Goal: Information Seeking & Learning: Check status

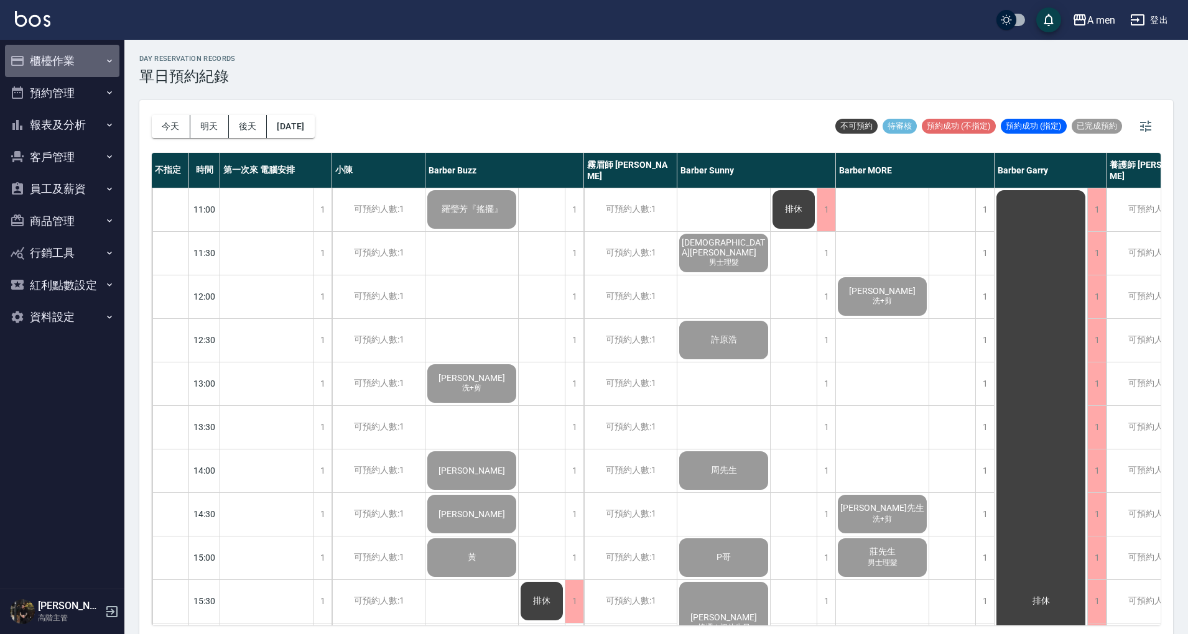
click at [86, 62] on button "櫃檯作業" at bounding box center [62, 61] width 114 height 32
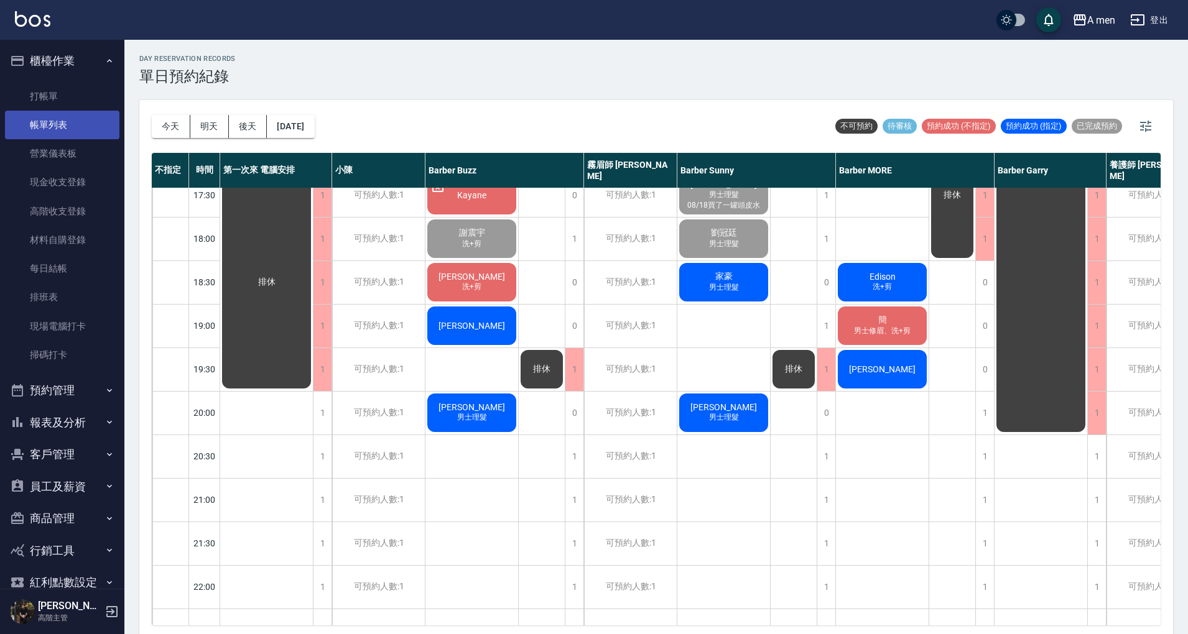
click at [81, 131] on link "帳單列表" at bounding box center [62, 125] width 114 height 29
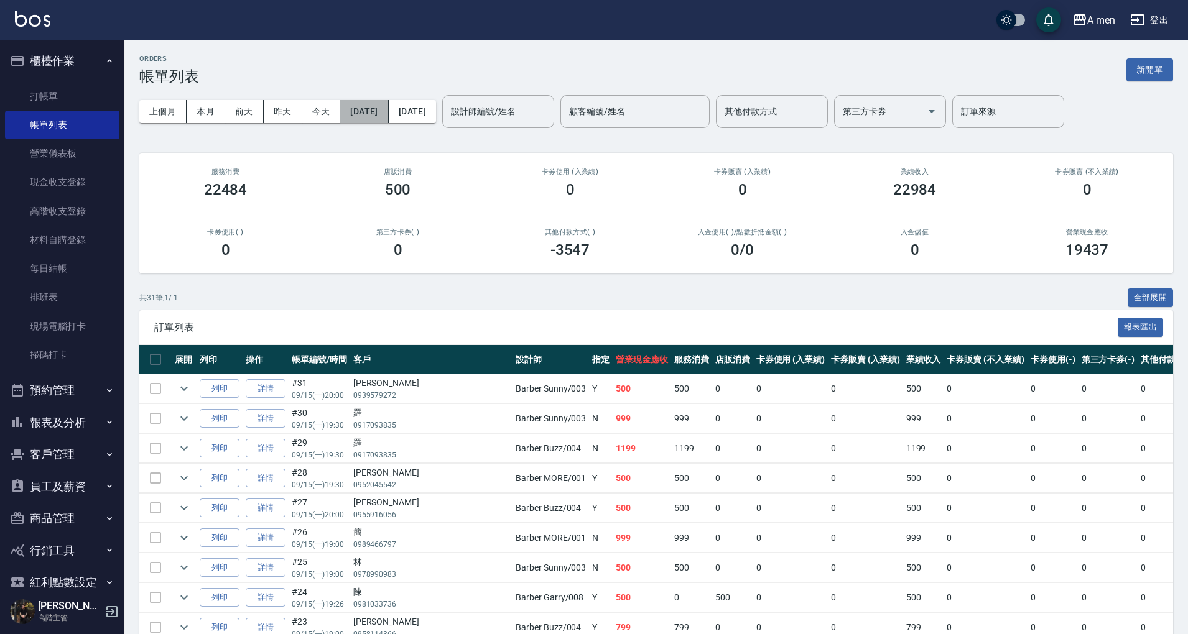
click at [387, 112] on button "[DATE]" at bounding box center [364, 111] width 48 height 23
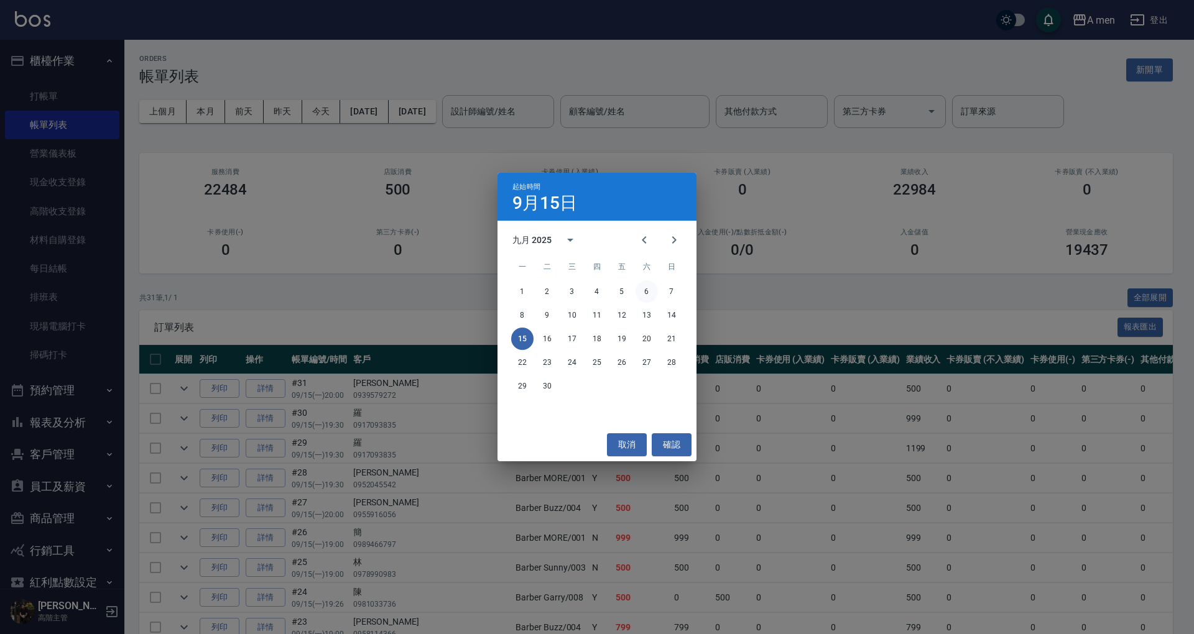
click at [645, 289] on button "6" at bounding box center [647, 291] width 22 height 22
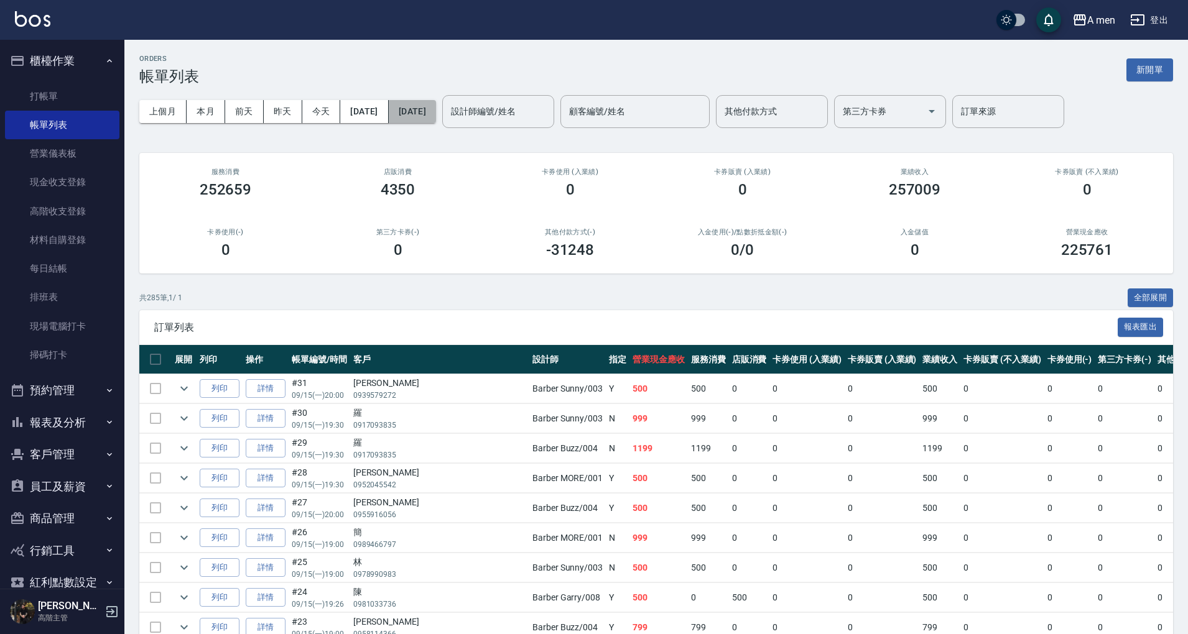
click at [436, 103] on button "[DATE]" at bounding box center [412, 111] width 47 height 23
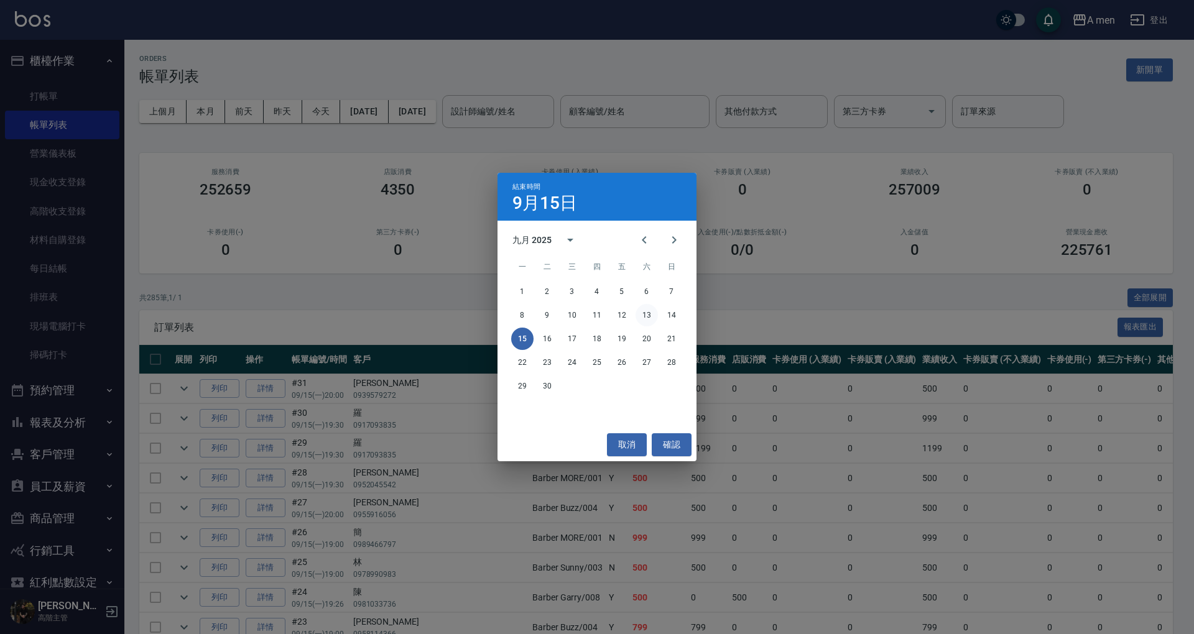
click at [649, 318] on button "13" at bounding box center [647, 315] width 22 height 22
click at [645, 312] on div "訂單列表 報表匯出" at bounding box center [656, 327] width 1034 height 34
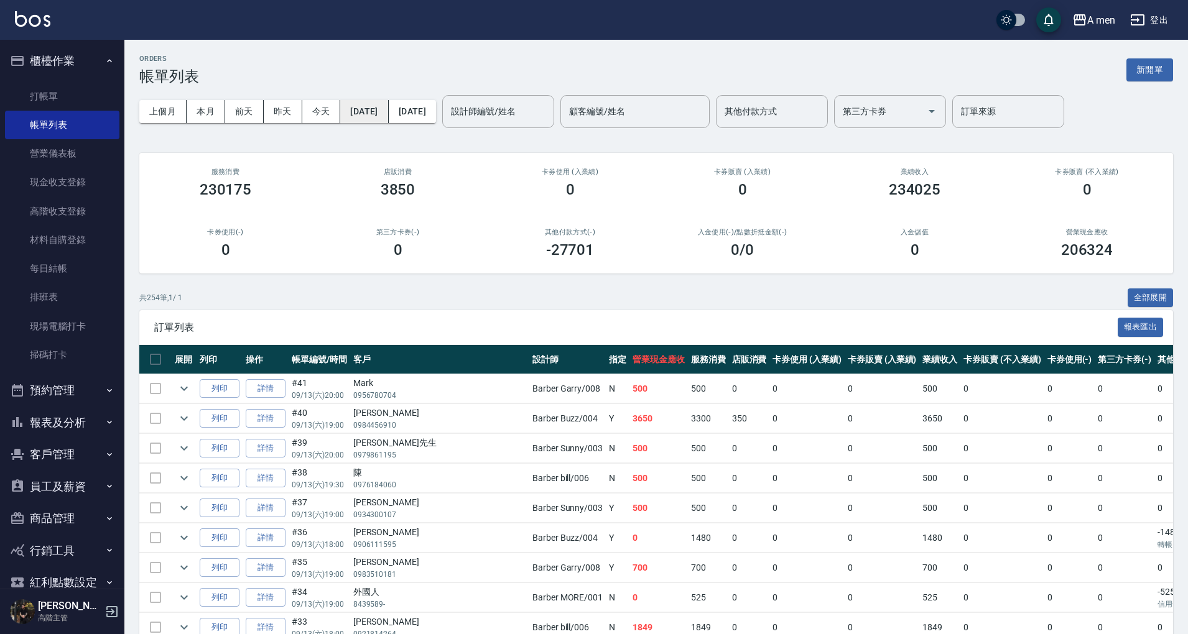
click at [384, 113] on button "2025/09/06" at bounding box center [364, 111] width 48 height 23
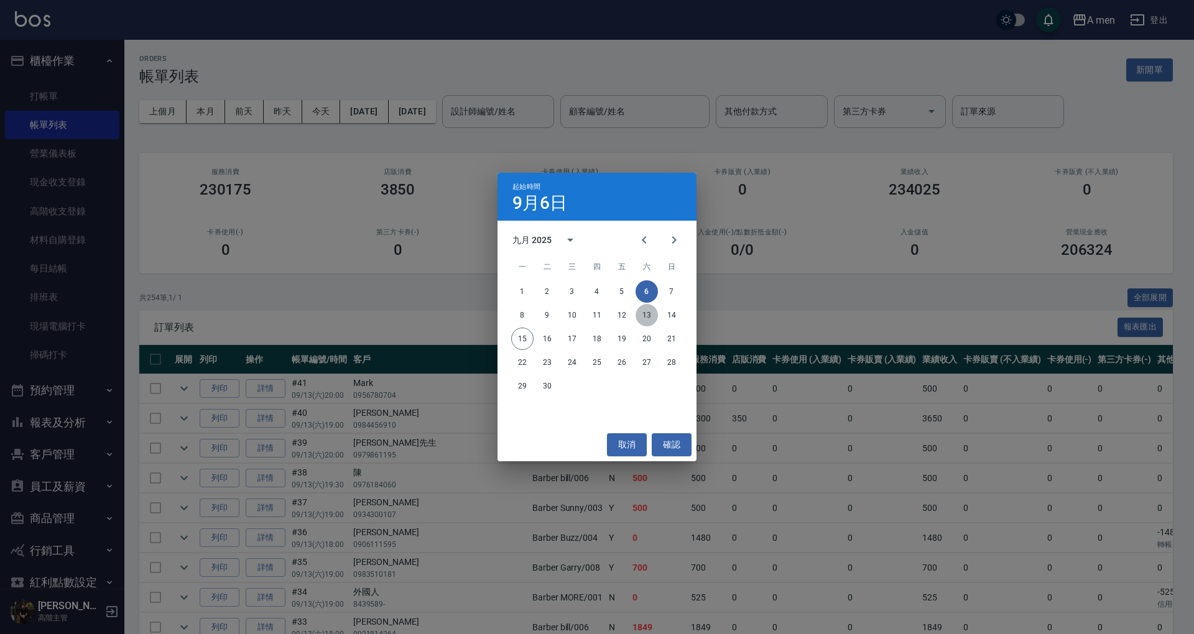
click at [648, 320] on button "13" at bounding box center [647, 315] width 22 height 22
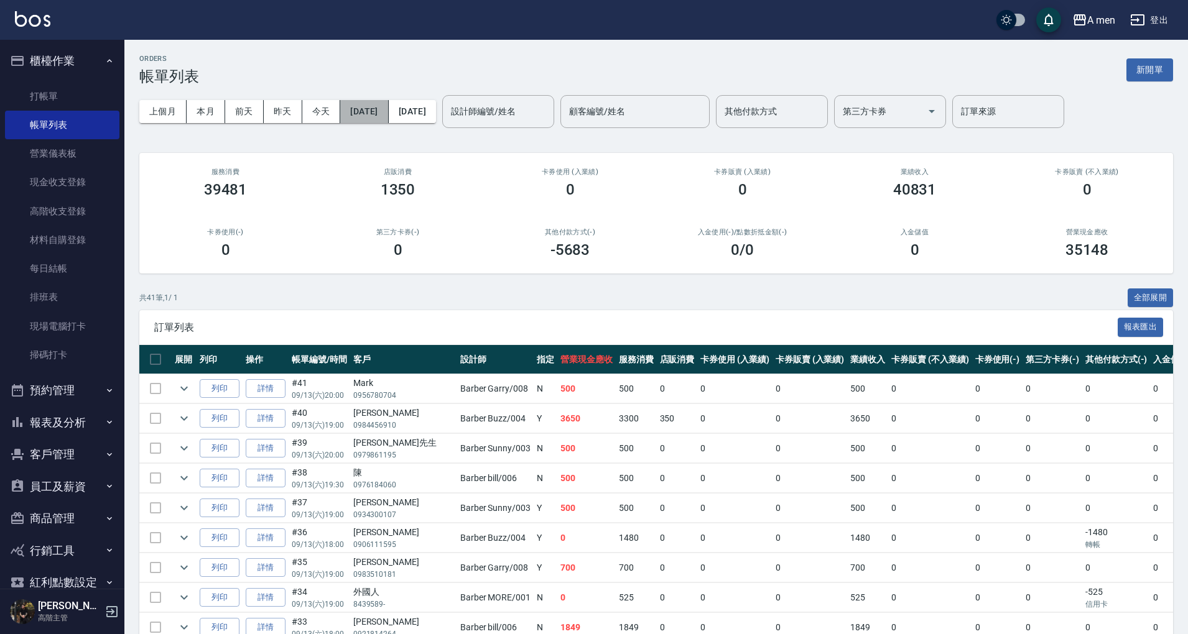
click at [366, 113] on button "2025/09/13" at bounding box center [364, 111] width 48 height 23
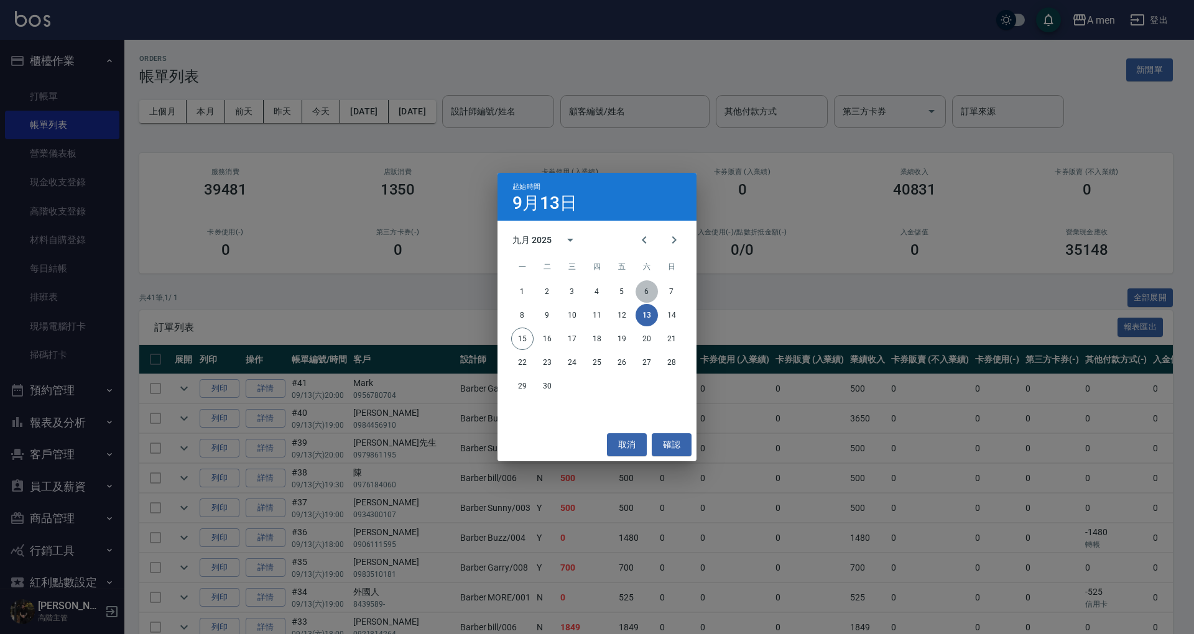
click at [649, 292] on button "6" at bounding box center [647, 291] width 22 height 22
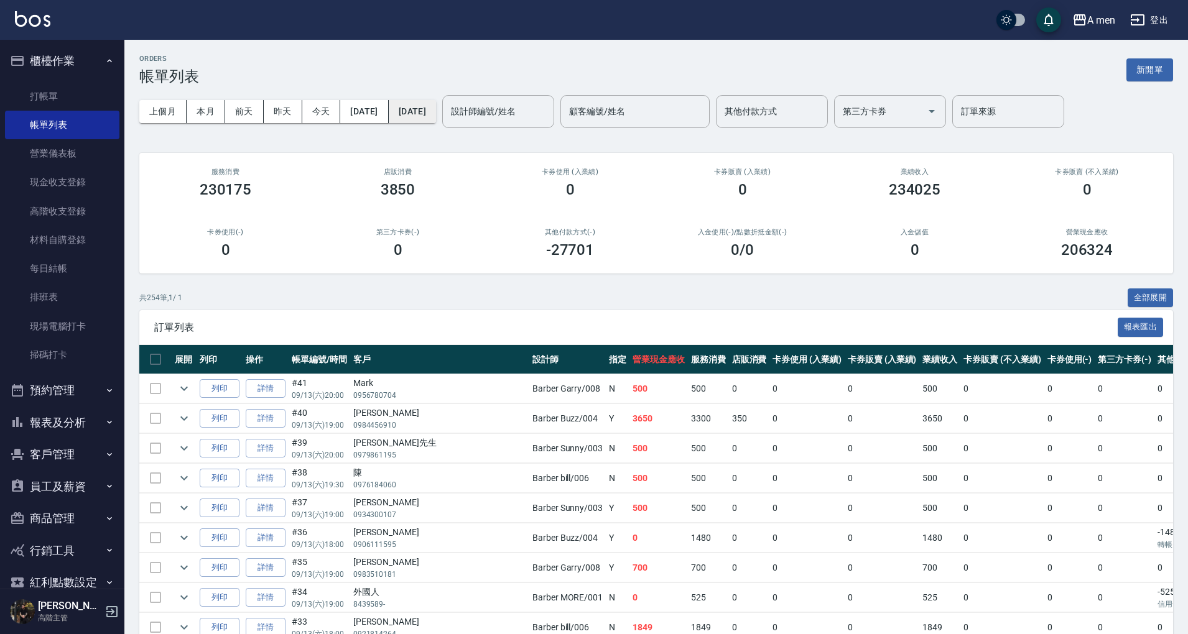
click at [436, 105] on button "2025/09/13" at bounding box center [412, 111] width 47 height 23
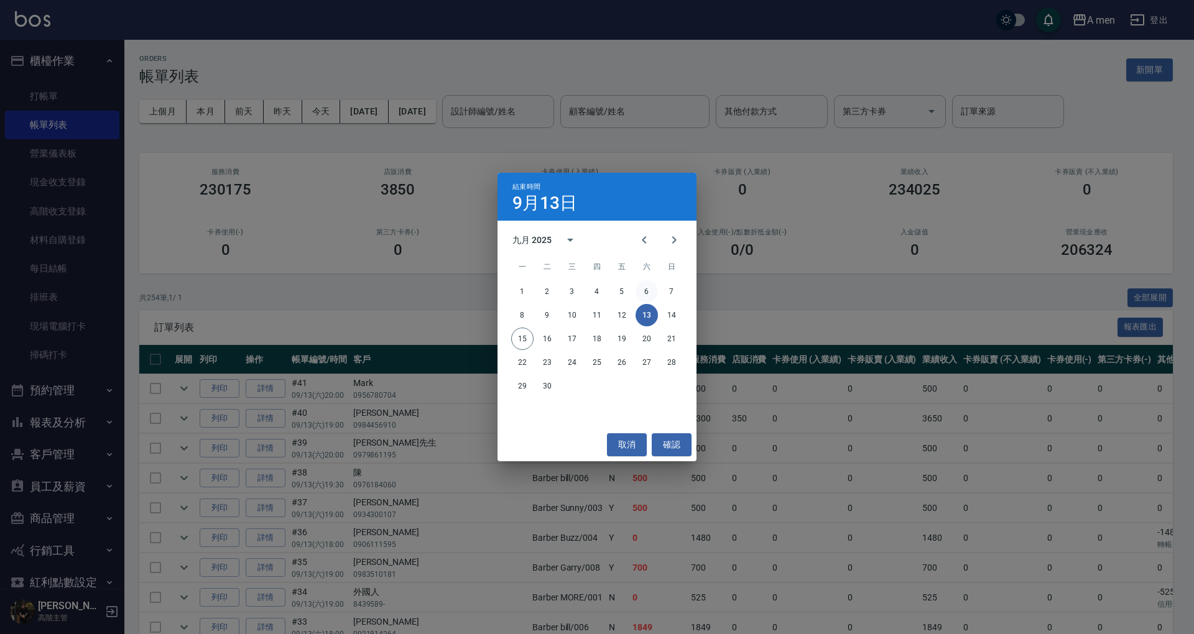
click at [645, 290] on button "6" at bounding box center [647, 291] width 22 height 22
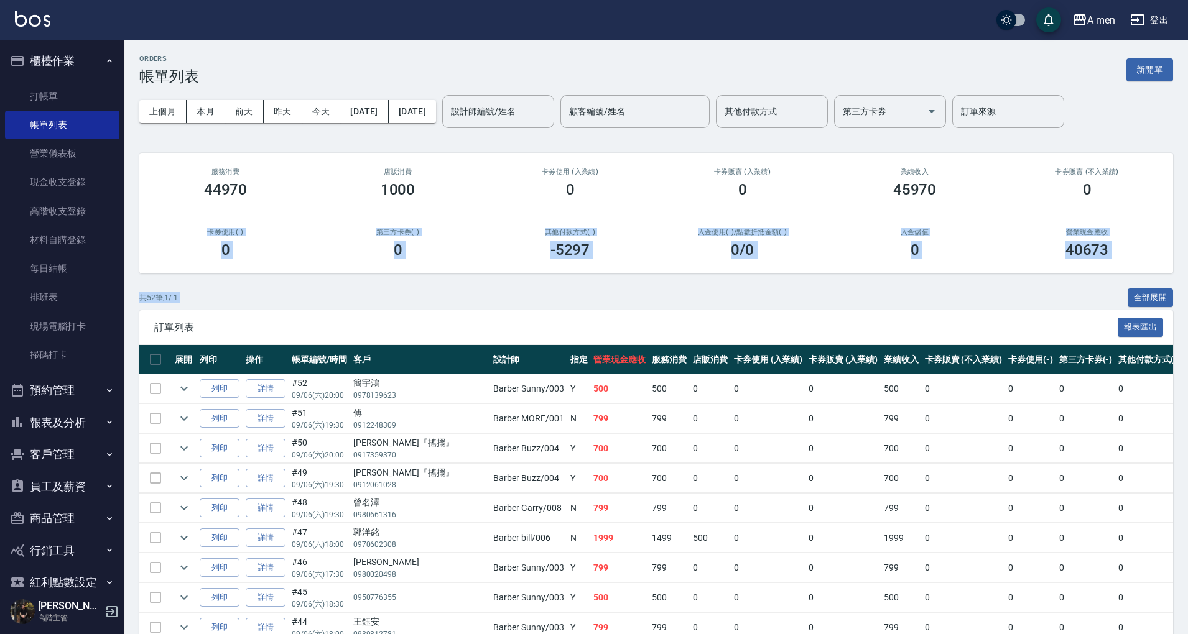
drag, startPoint x: 1186, startPoint y: 182, endPoint x: 1171, endPoint y: 312, distance: 130.9
click at [1126, 193] on div "0" at bounding box center [1086, 189] width 142 height 17
click at [82, 396] on button "預約管理" at bounding box center [62, 390] width 114 height 32
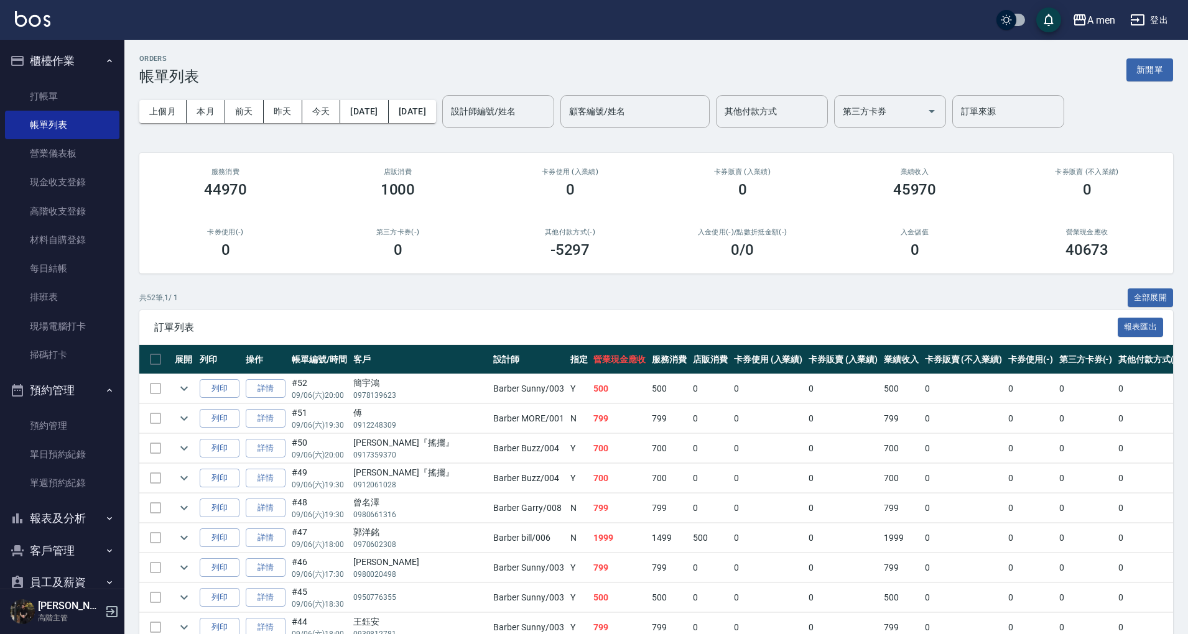
click at [86, 386] on button "預約管理" at bounding box center [62, 390] width 114 height 32
click at [91, 60] on button "櫃檯作業" at bounding box center [62, 61] width 114 height 32
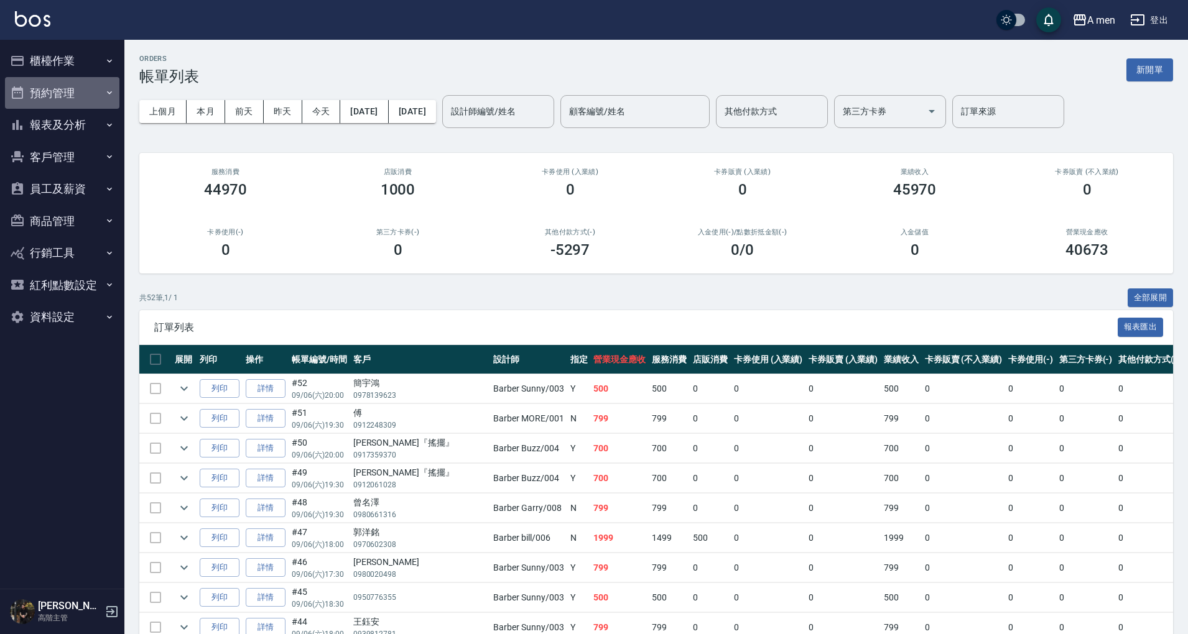
click at [82, 98] on button "預約管理" at bounding box center [62, 93] width 114 height 32
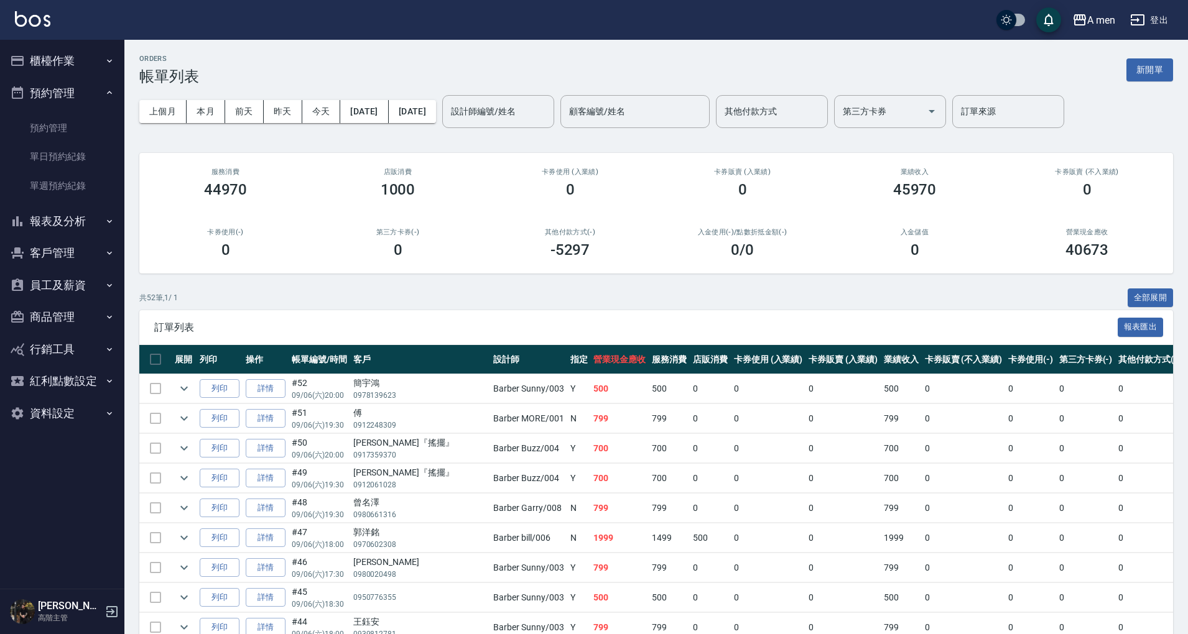
click at [82, 98] on button "預約管理" at bounding box center [62, 93] width 114 height 32
click at [58, 124] on button "報表及分析" at bounding box center [62, 125] width 114 height 32
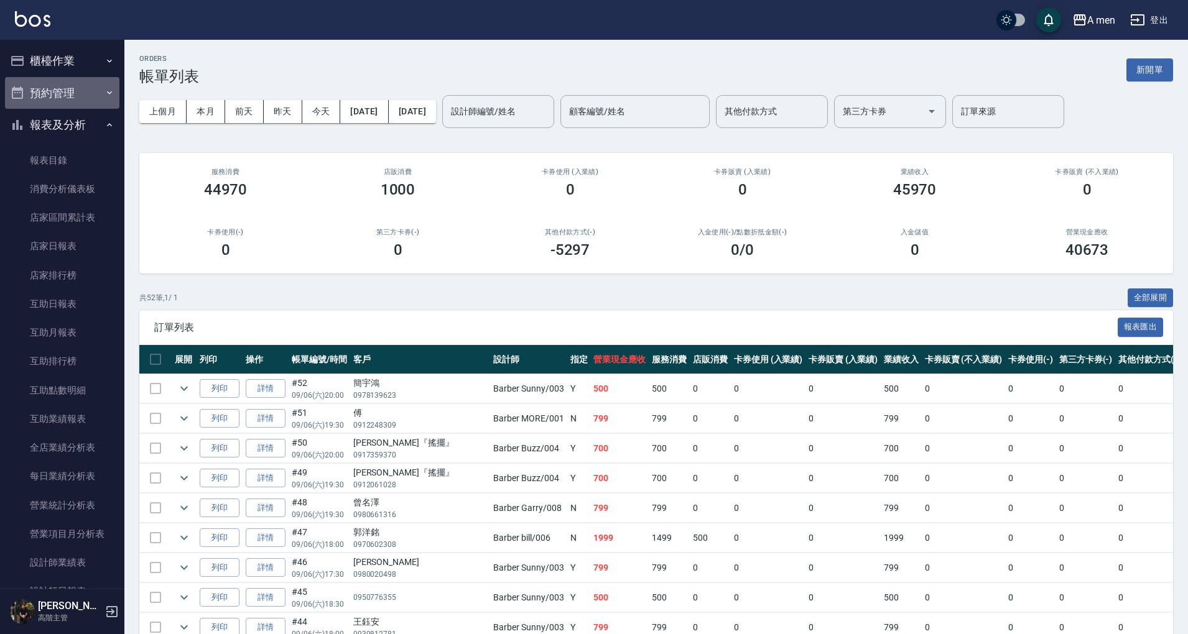
click at [82, 92] on button "預約管理" at bounding box center [62, 93] width 114 height 32
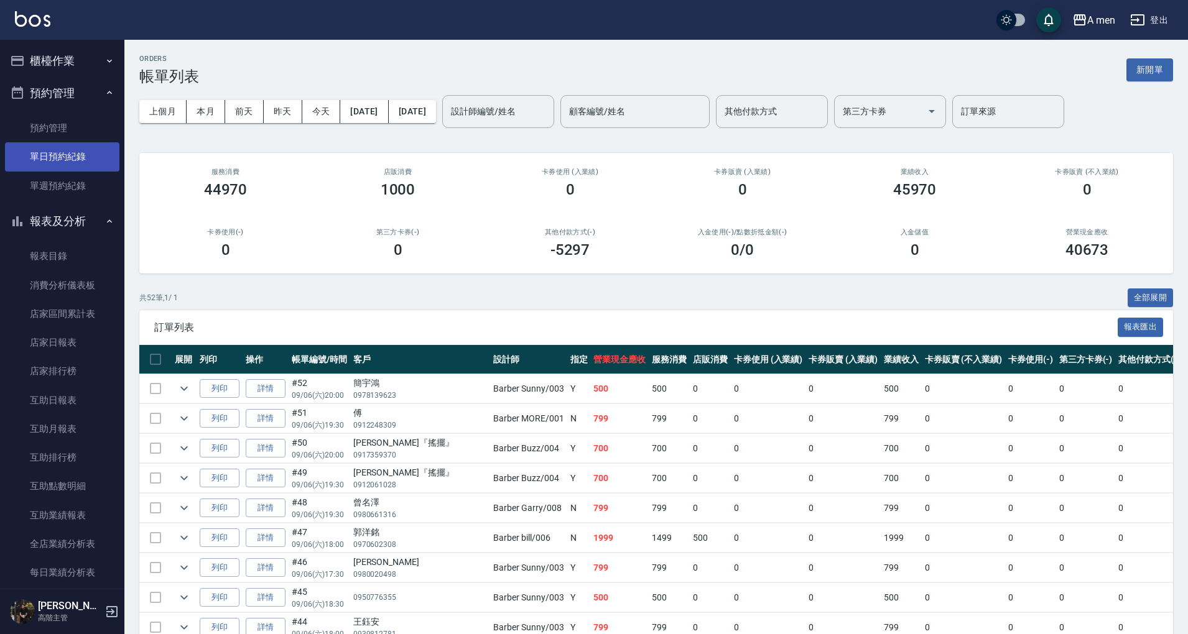
click at [60, 158] on link "單日預約紀錄" at bounding box center [62, 156] width 114 height 29
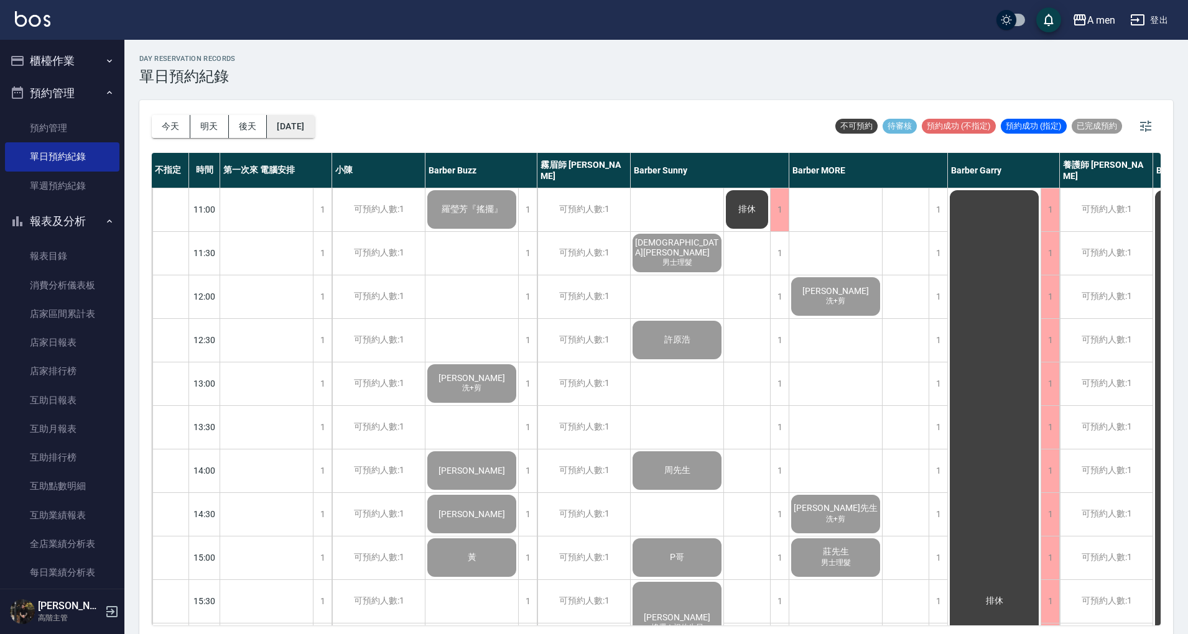
click at [292, 121] on button "[DATE]" at bounding box center [290, 126] width 47 height 23
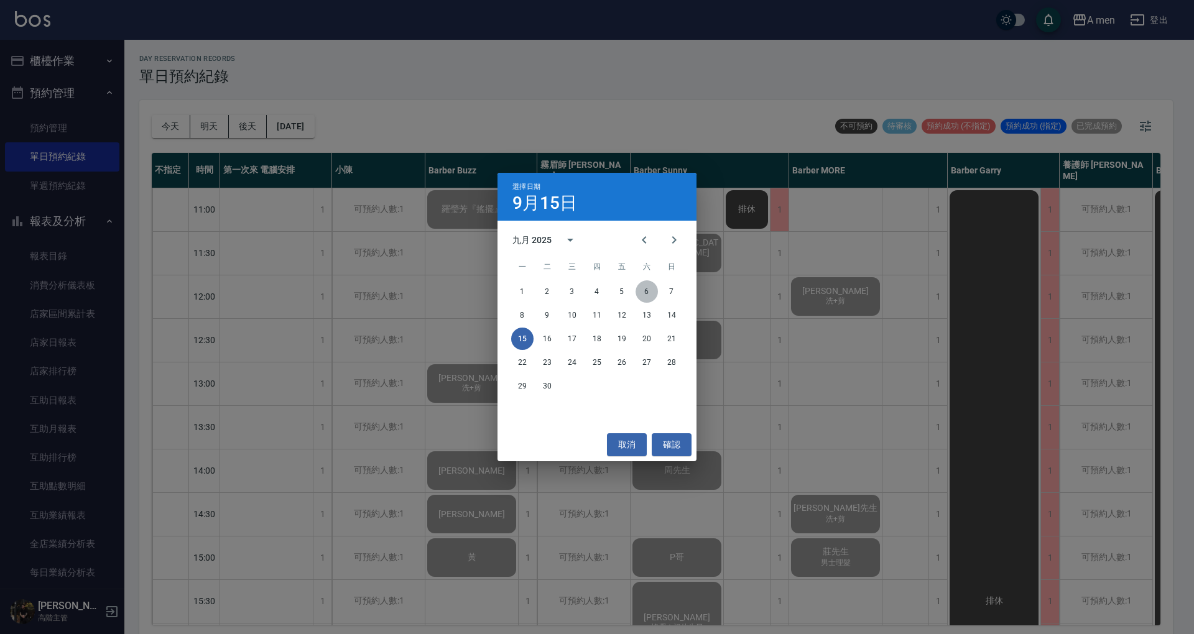
click at [652, 292] on button "6" at bounding box center [647, 291] width 22 height 22
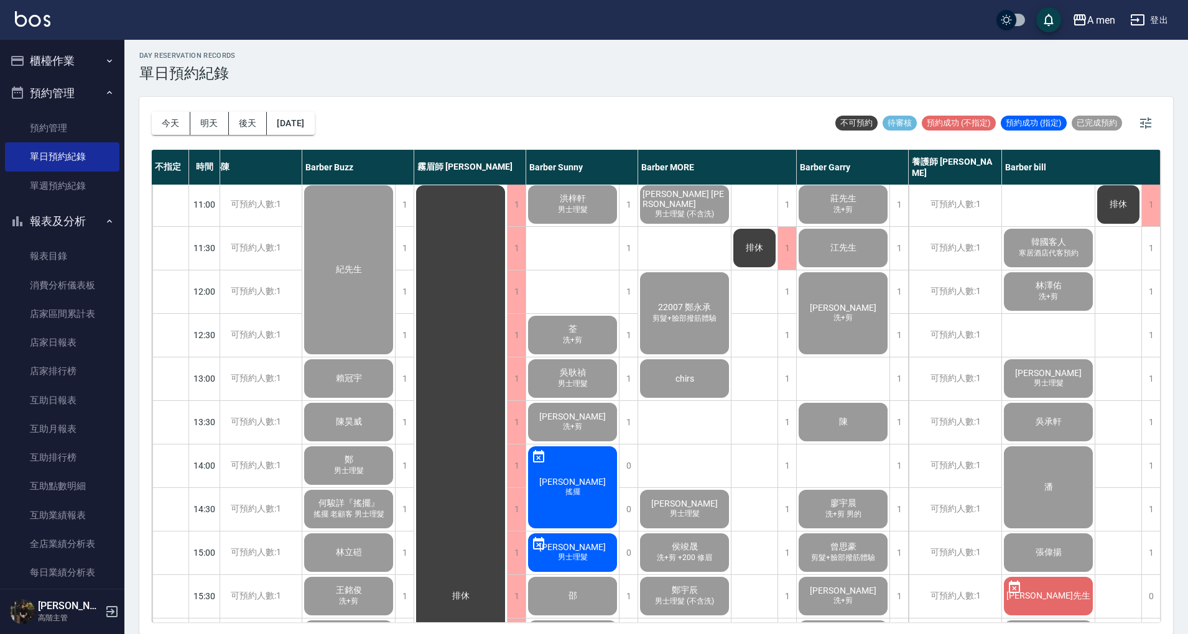
scroll to position [0, 129]
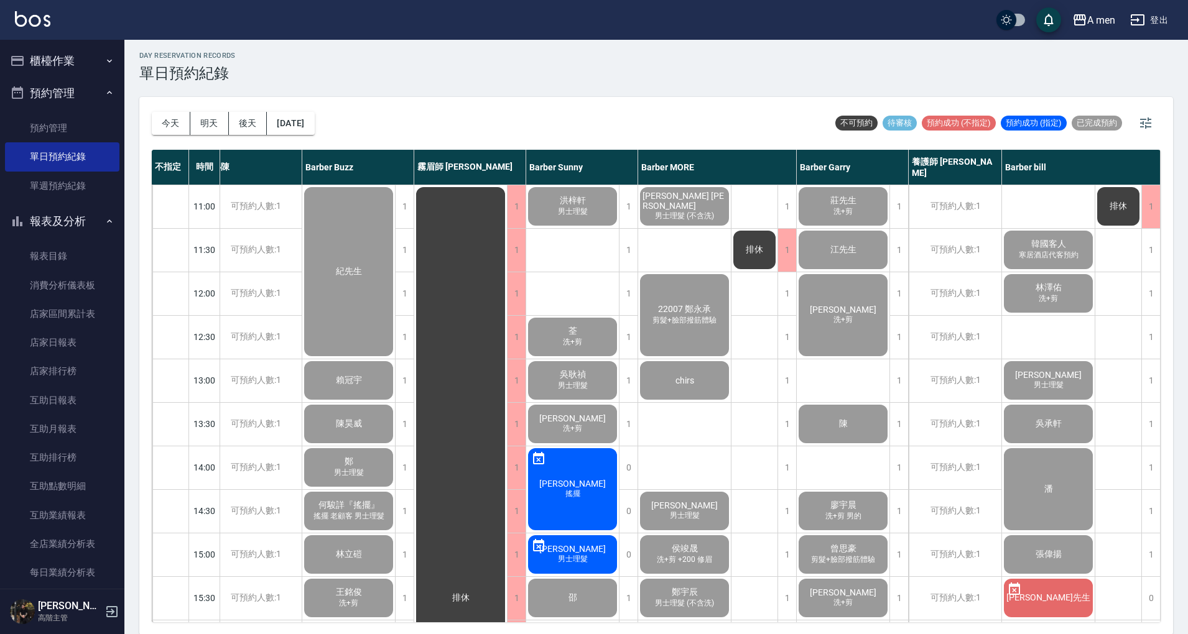
click at [864, 85] on div "day Reservation records 單日預約紀錄 今天 明天 後天 2025/09/06 不可預約 待審核 預約成功 (不指定) 預約成功 (指定…" at bounding box center [655, 336] width 1063 height 598
click at [73, 92] on button "預約管理" at bounding box center [62, 93] width 114 height 32
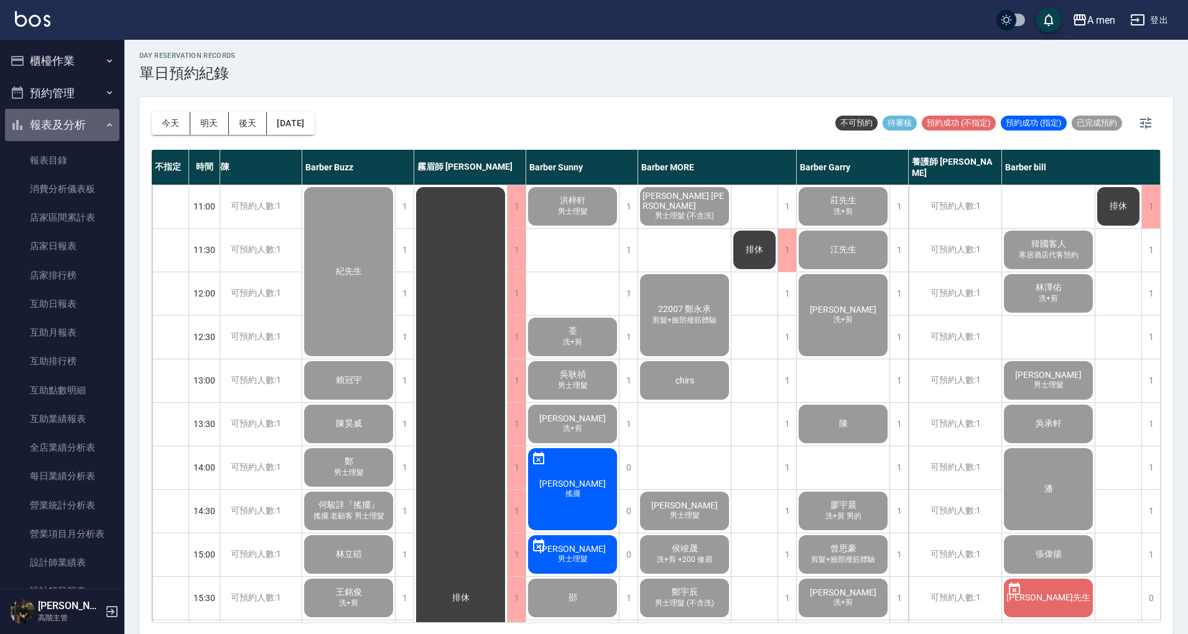
click at [73, 123] on button "報表及分析" at bounding box center [62, 125] width 114 height 32
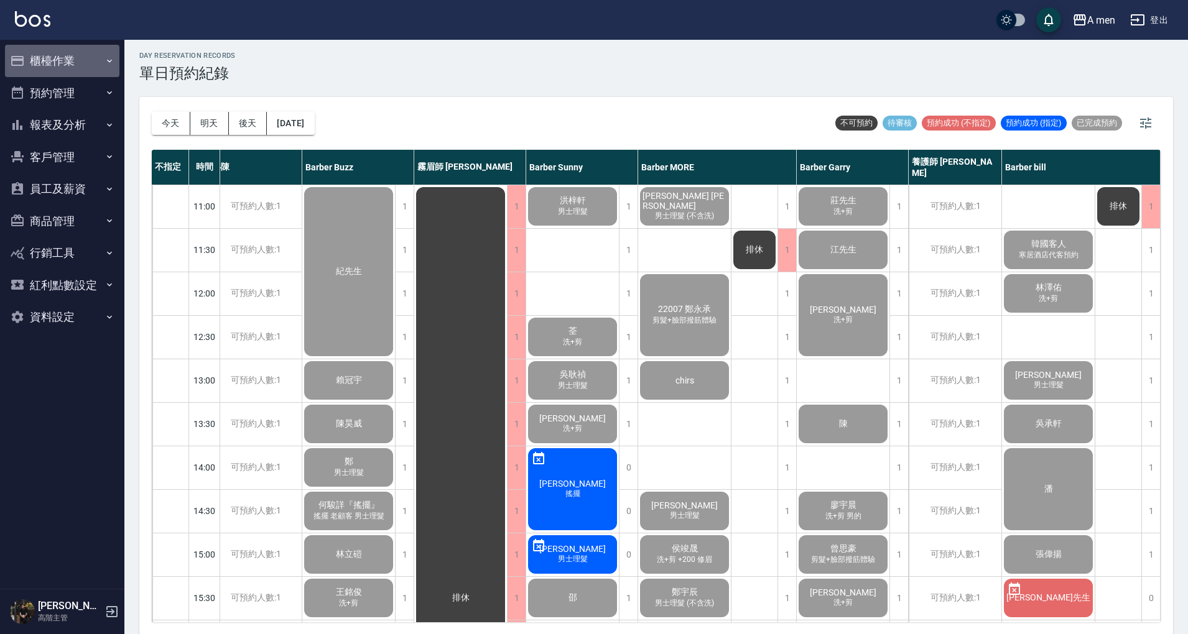
click at [95, 52] on button "櫃檯作業" at bounding box center [62, 61] width 114 height 32
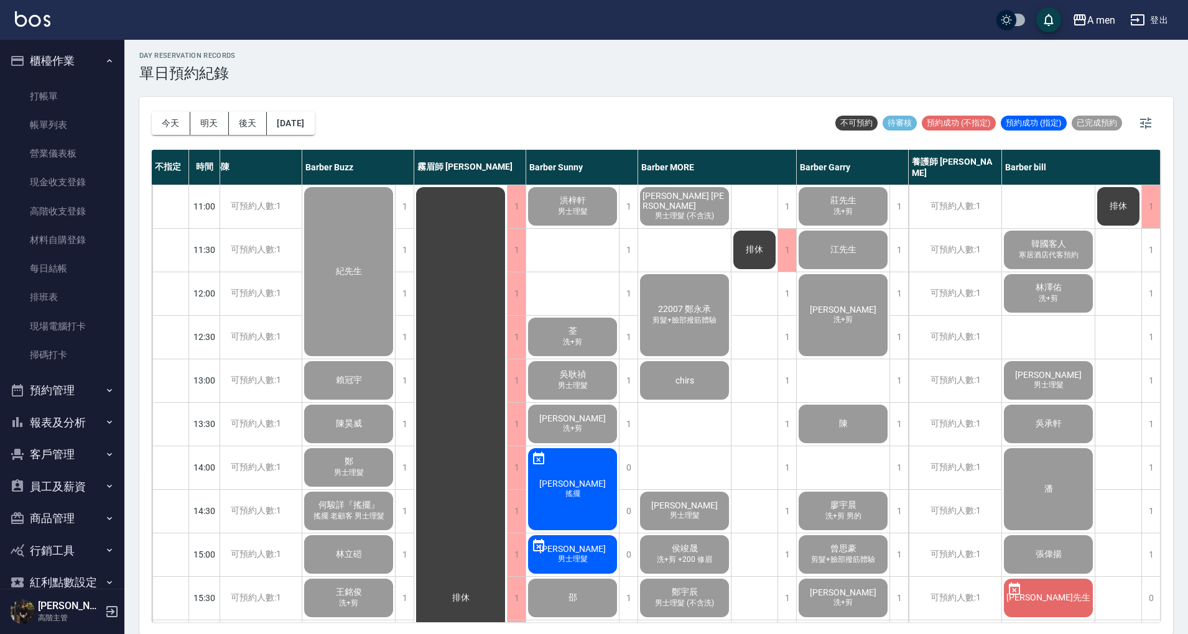
click at [676, 111] on div "今天 明天 後天 2025/09/06 不可預約 待審核 預約成功 (不指定) 預約成功 (指定) 已完成預約" at bounding box center [656, 123] width 1009 height 53
